Goal: Task Accomplishment & Management: Use online tool/utility

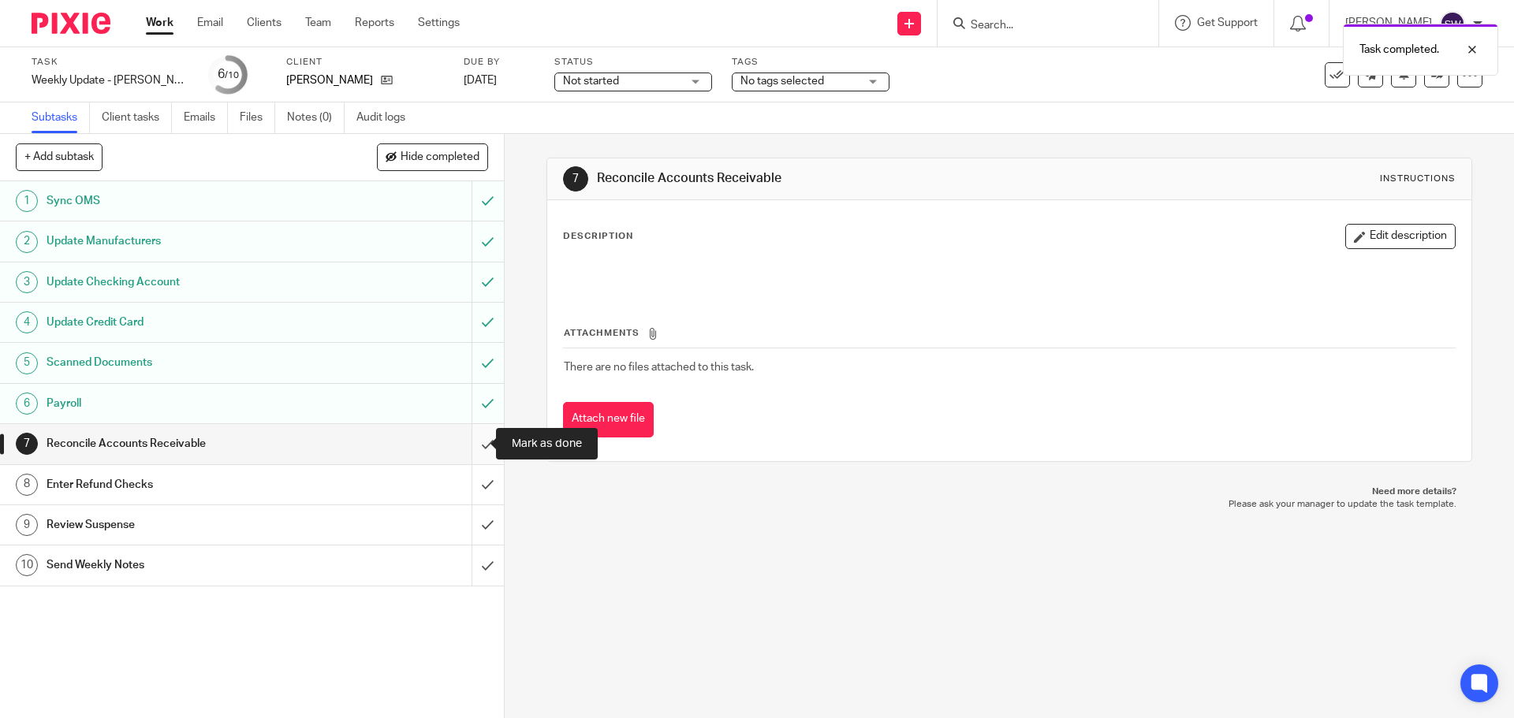
click at [470, 450] on input "submit" at bounding box center [252, 443] width 504 height 39
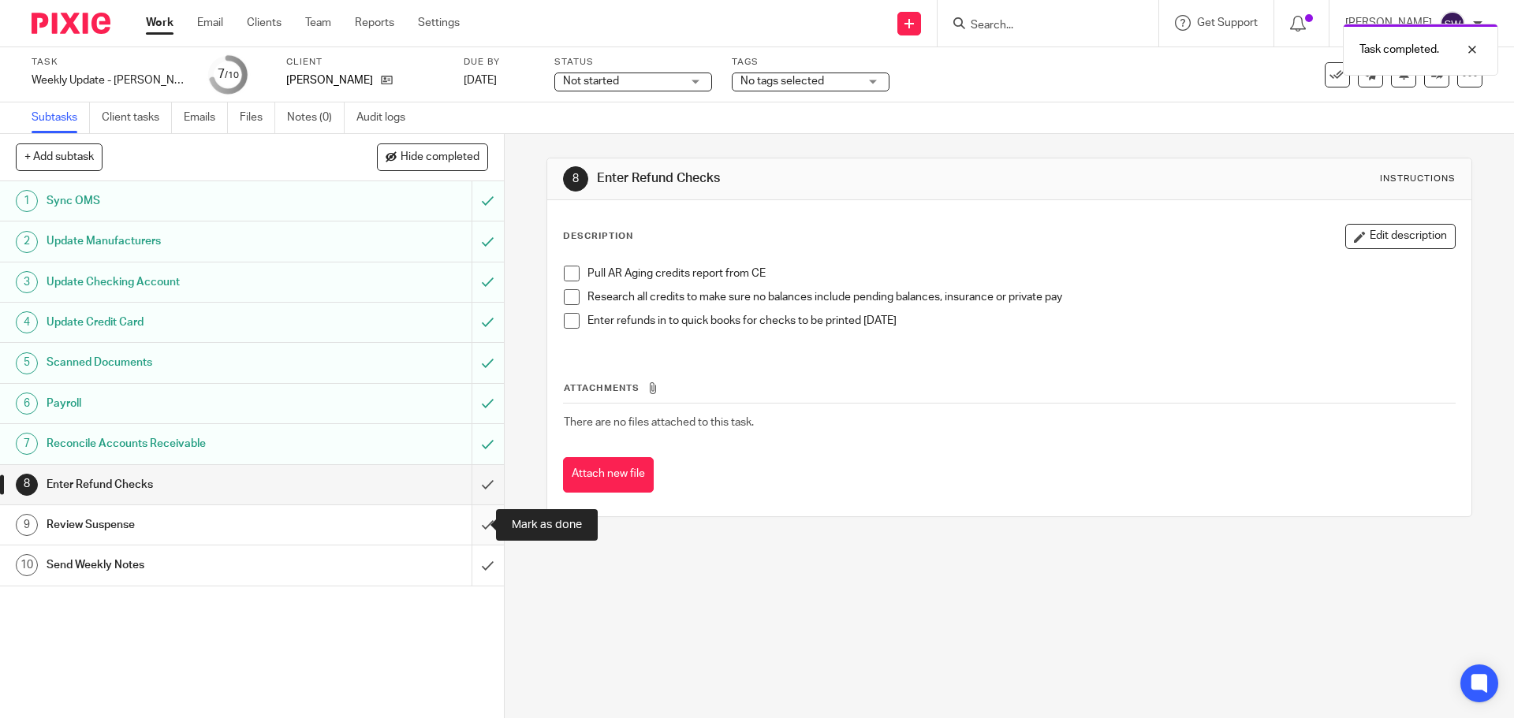
click at [472, 524] on input "submit" at bounding box center [252, 524] width 504 height 39
